Goal: Find specific page/section: Find specific page/section

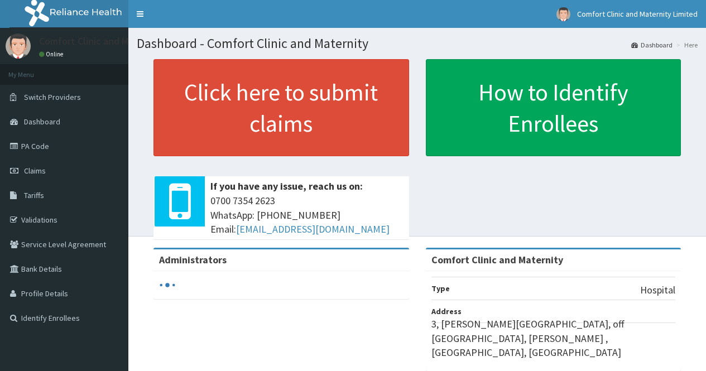
click at [71, 146] on link "PA Code" at bounding box center [64, 146] width 128 height 25
click at [36, 144] on link "PA Code" at bounding box center [64, 146] width 128 height 25
